Goal: Task Accomplishment & Management: Use online tool/utility

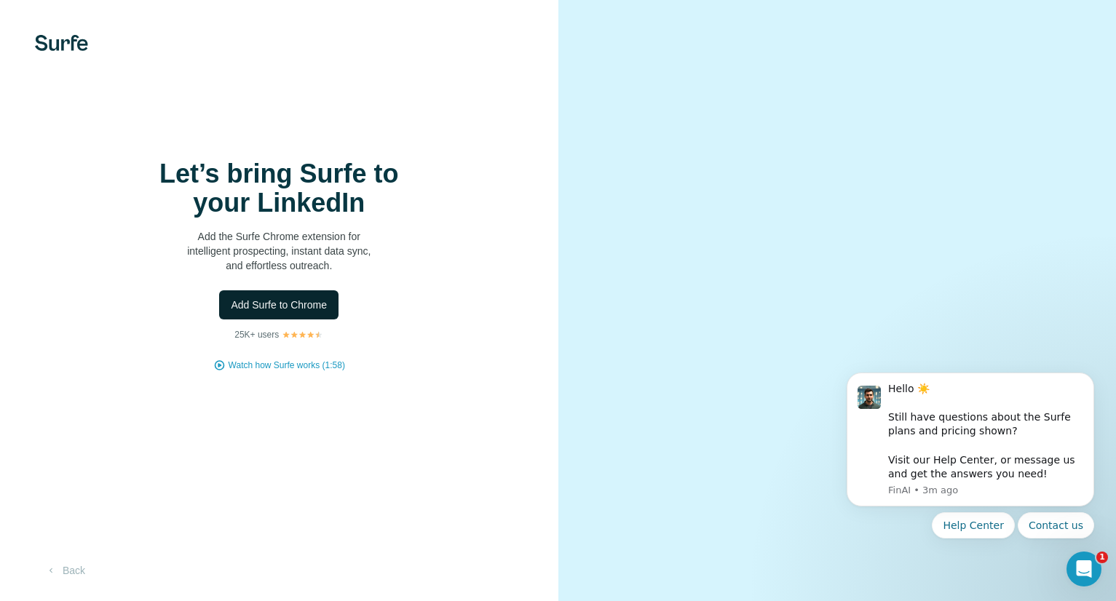
click at [307, 305] on span "Add Surfe to Chrome" at bounding box center [279, 305] width 96 height 15
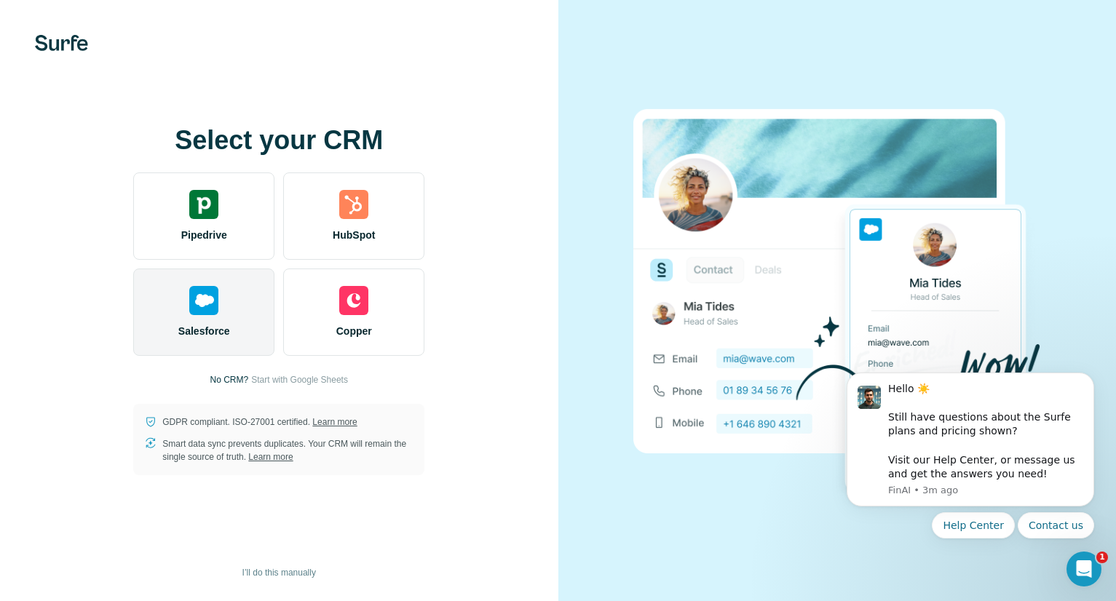
click at [229, 317] on div "Salesforce" at bounding box center [203, 312] width 141 height 87
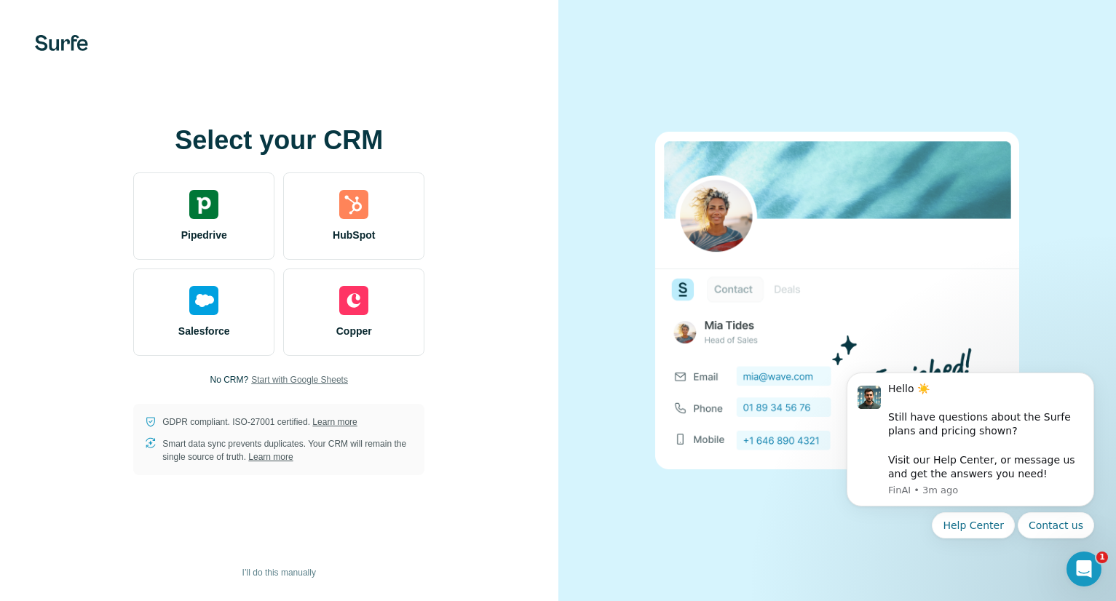
click at [347, 380] on span "Start with Google Sheets" at bounding box center [299, 379] width 97 height 13
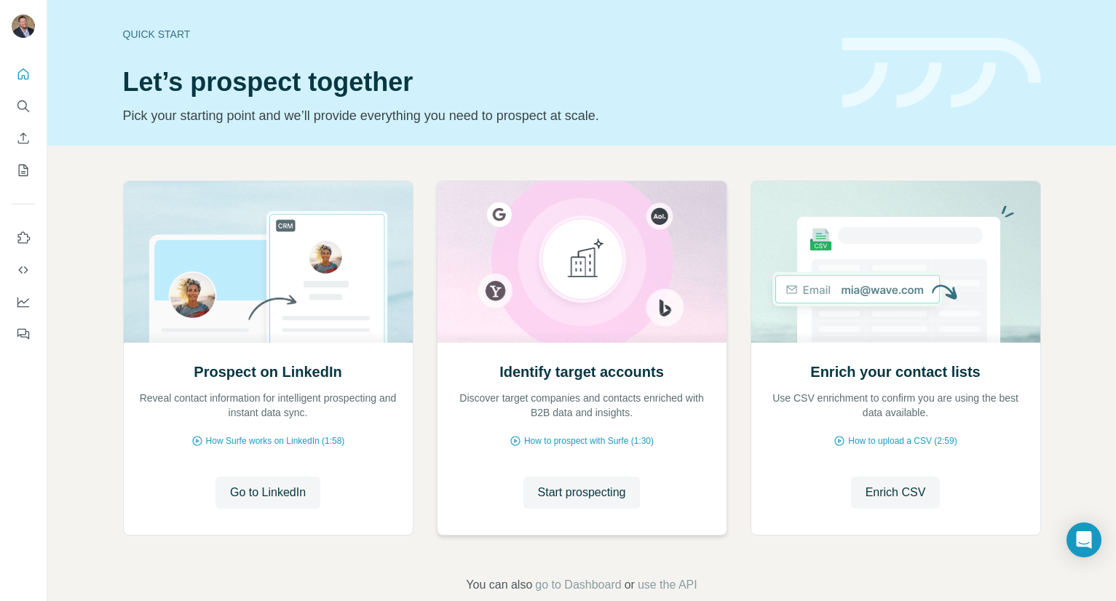
scroll to position [28, 0]
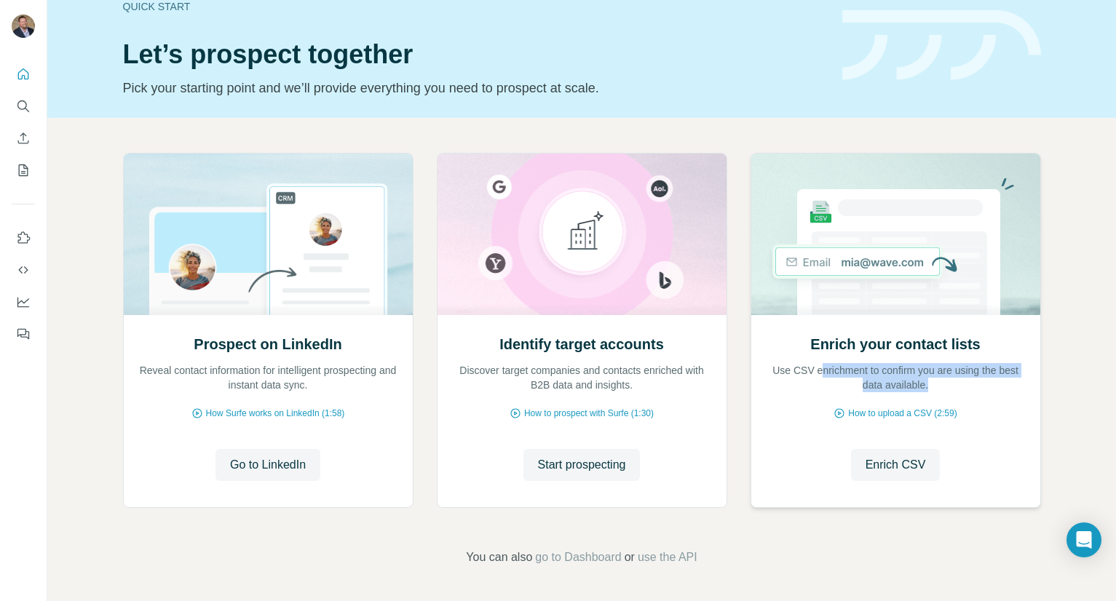
drag, startPoint x: 827, startPoint y: 373, endPoint x: 948, endPoint y: 389, distance: 122.0
click at [948, 388] on p "Use CSV enrichment to confirm you are using the best data available." at bounding box center [896, 377] width 260 height 29
click at [948, 389] on p "Use CSV enrichment to confirm you are using the best data available." at bounding box center [896, 377] width 260 height 29
drag, startPoint x: 948, startPoint y: 389, endPoint x: 761, endPoint y: 387, distance: 187.1
click at [760, 387] on div "Enrich your contact lists Use CSV enrichment to confirm you are using the best …" at bounding box center [895, 411] width 289 height 194
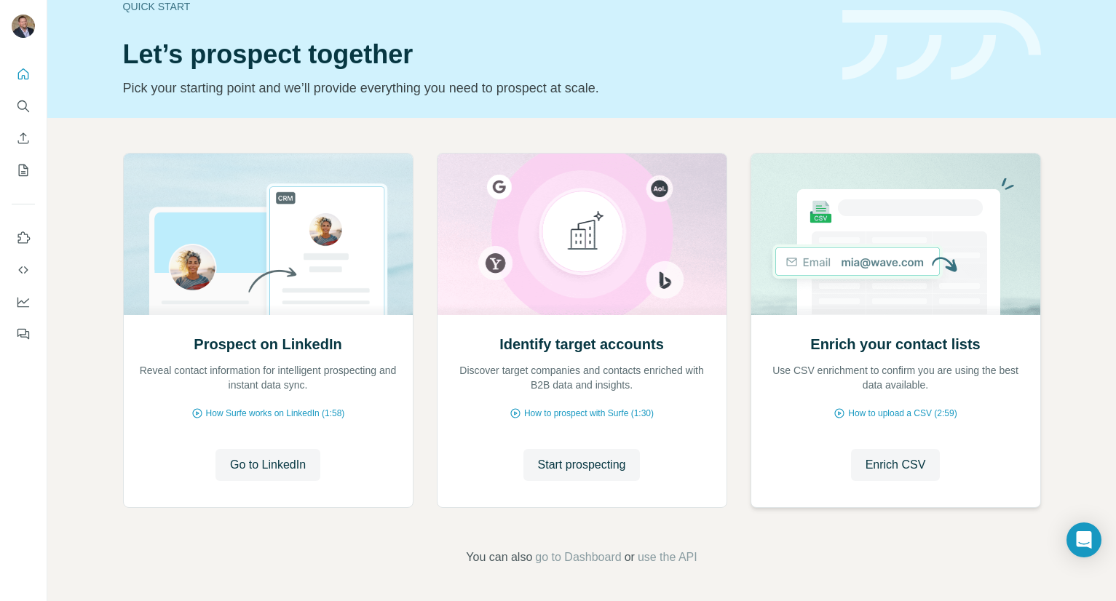
click at [807, 369] on p "Use CSV enrichment to confirm you are using the best data available." at bounding box center [896, 377] width 260 height 29
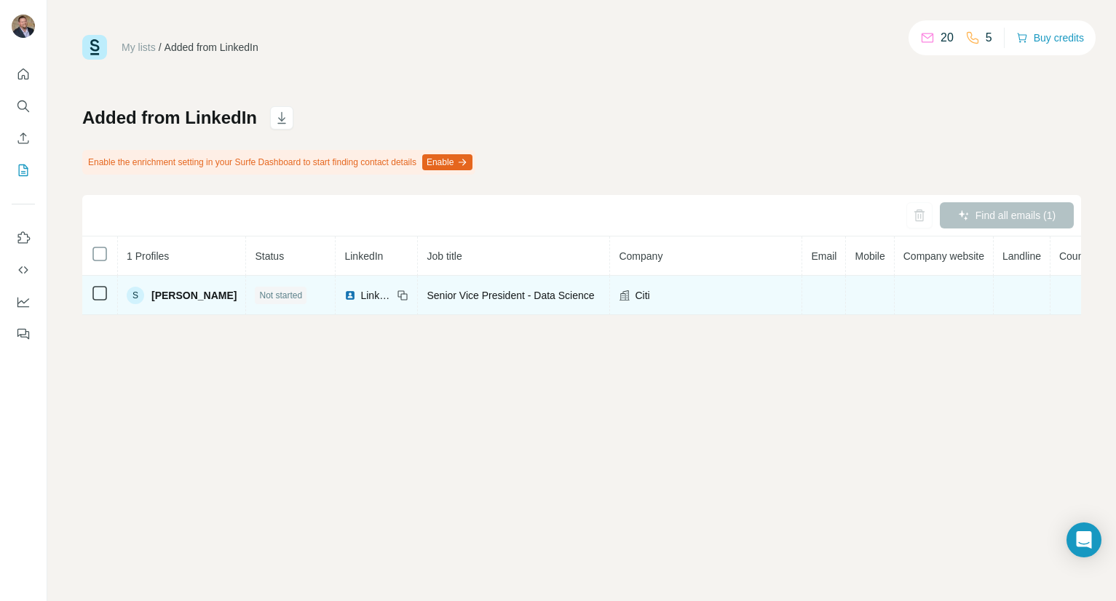
click at [184, 297] on span "[PERSON_NAME]" at bounding box center [193, 295] width 85 height 15
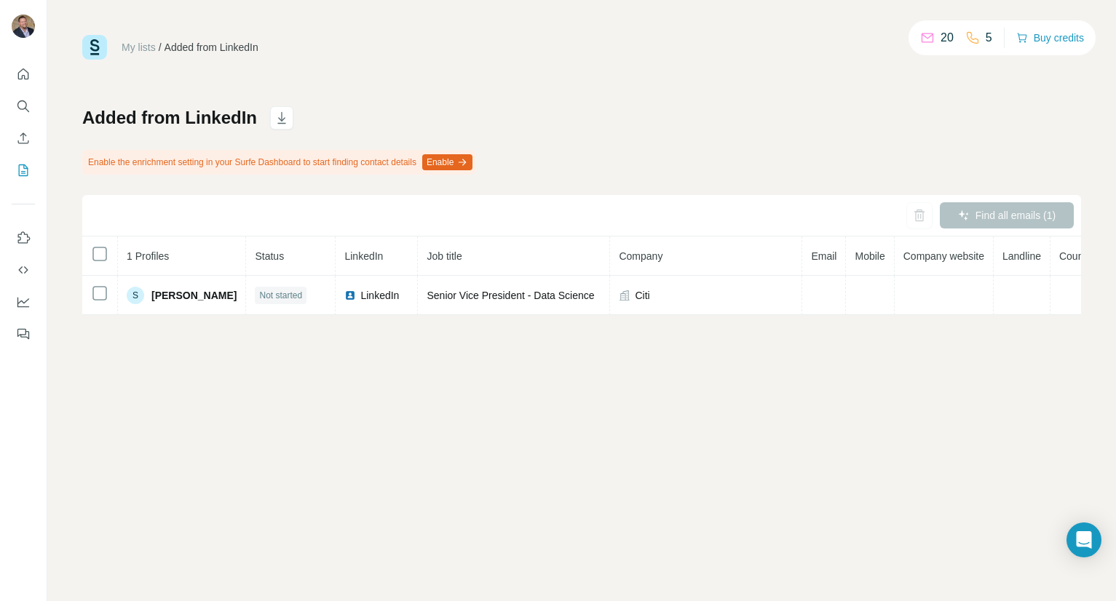
click at [472, 161] on button "Enable" at bounding box center [447, 162] width 50 height 16
click at [986, 210] on div "Find all emails (1)" at bounding box center [1007, 215] width 134 height 26
click at [978, 212] on div "Find all emails (1)" at bounding box center [1007, 215] width 134 height 26
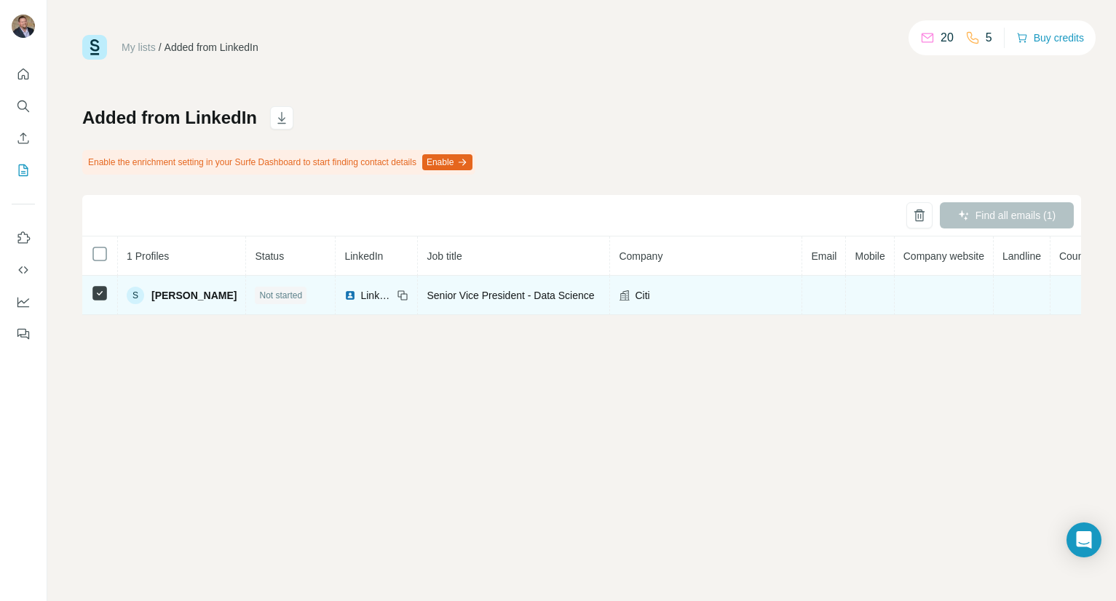
click at [266, 289] on span "Not started" at bounding box center [280, 295] width 43 height 13
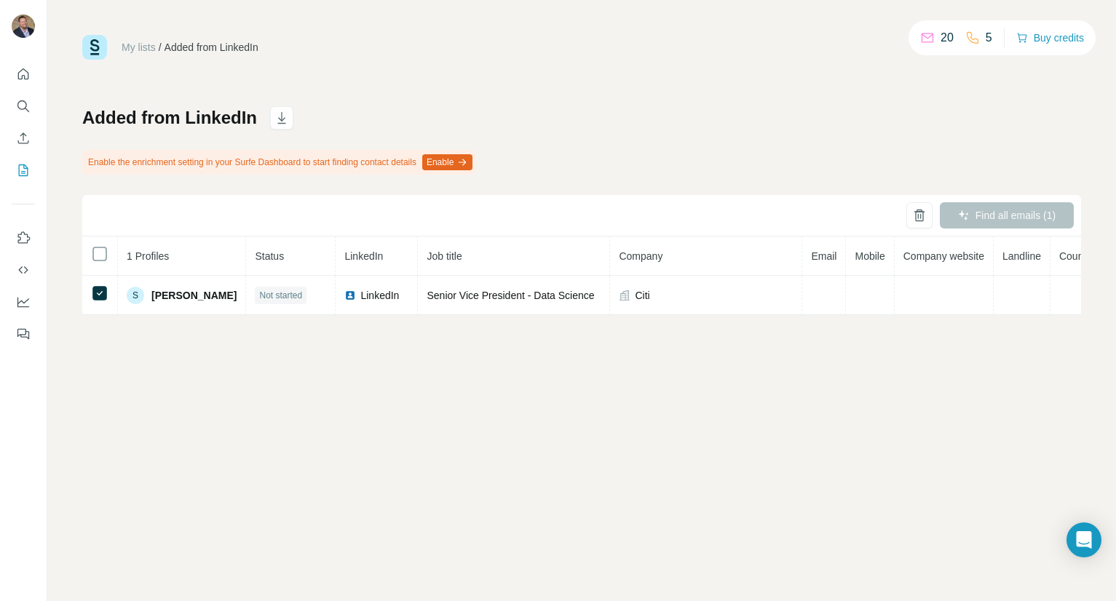
click at [468, 165] on icon "button" at bounding box center [462, 163] width 12 height 12
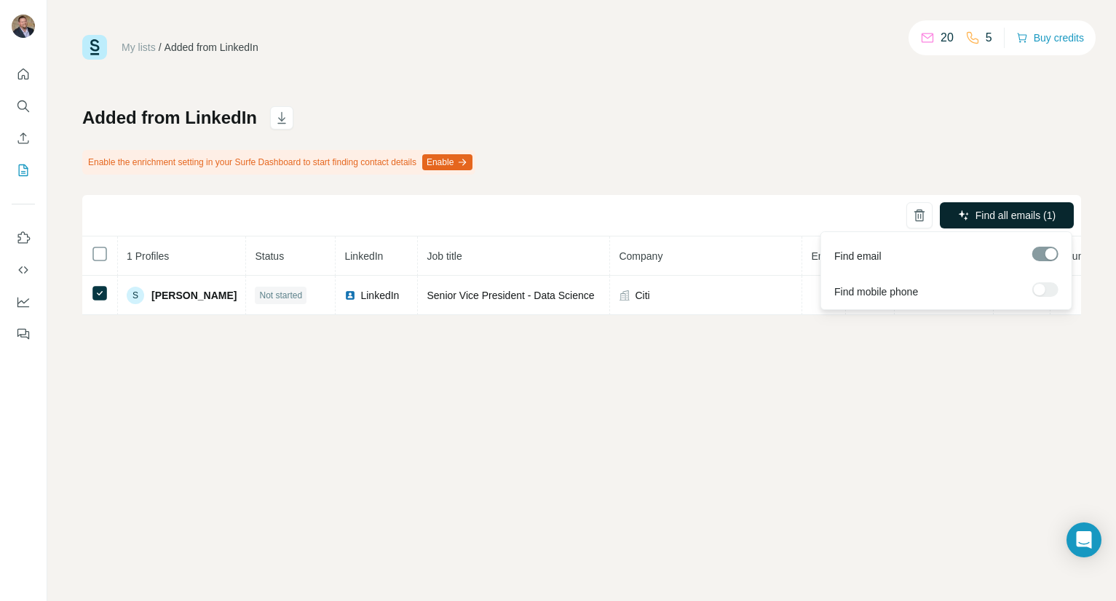
click at [999, 207] on button "Find all emails (1)" at bounding box center [1007, 215] width 134 height 26
